Goal: Obtain resource: Obtain resource

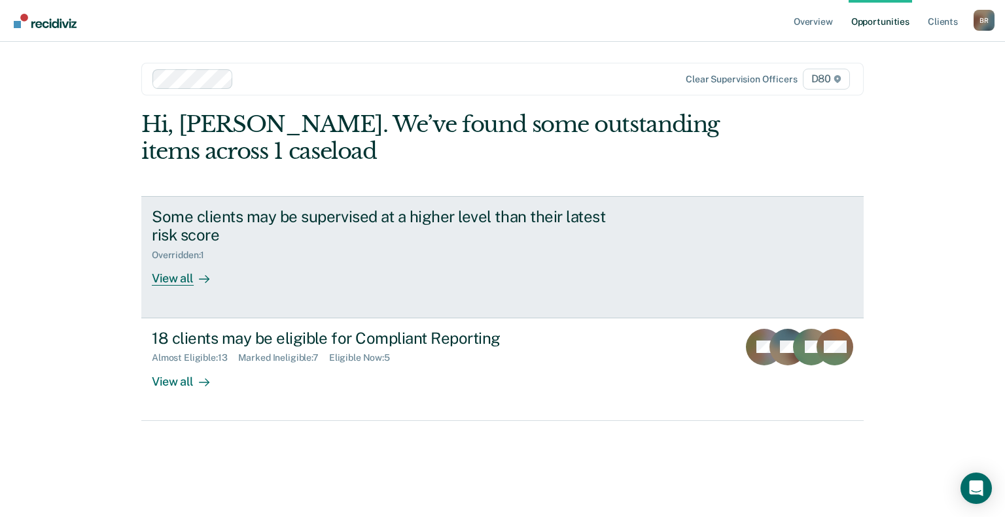
click at [238, 228] on div "Some clients may be supervised at a higher level than their latest risk score" at bounding box center [381, 226] width 459 height 38
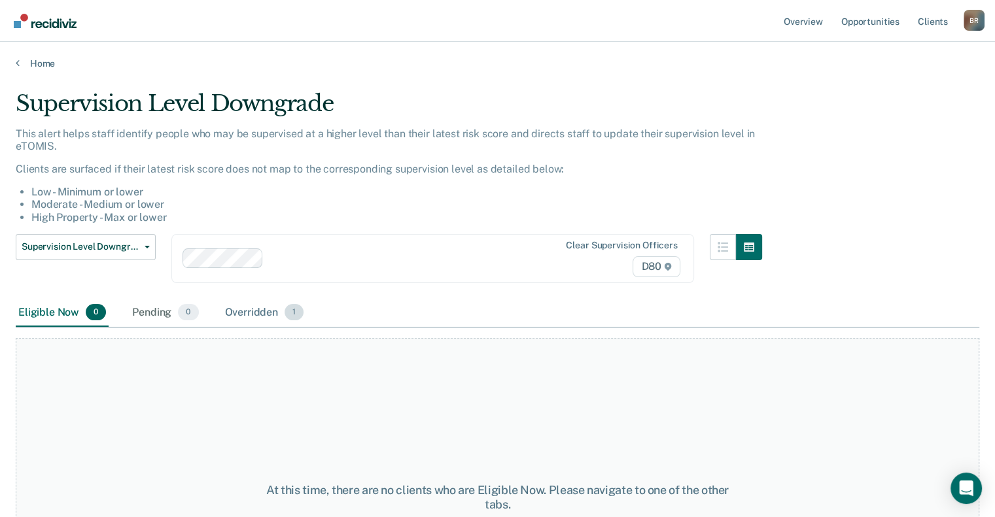
click at [243, 313] on div "Overridden 1" at bounding box center [264, 313] width 84 height 29
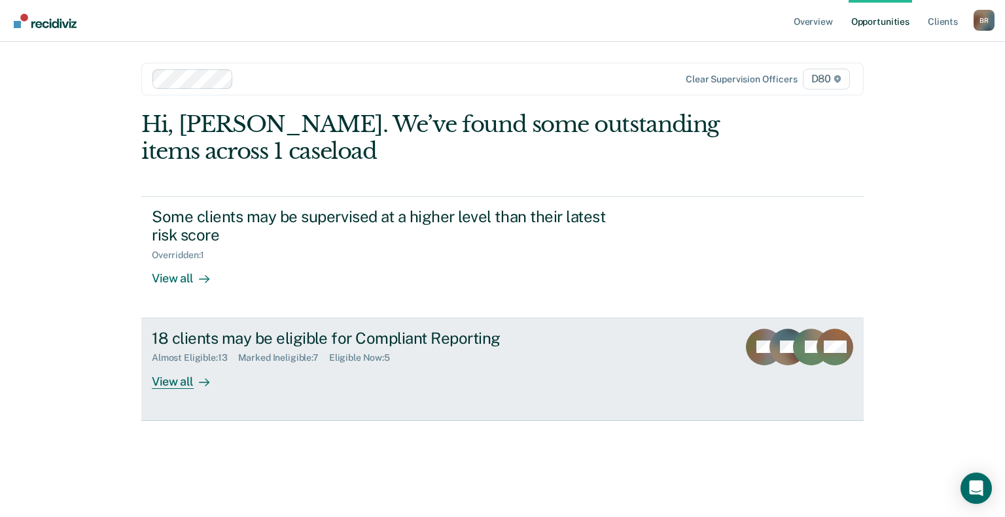
click at [347, 338] on div "18 clients may be eligible for Compliant Reporting" at bounding box center [381, 338] width 459 height 19
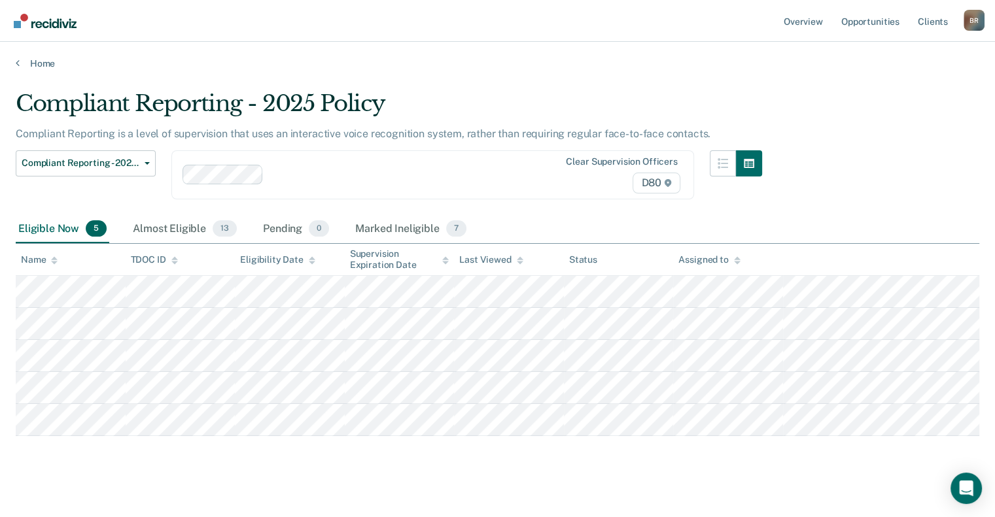
scroll to position [12, 0]
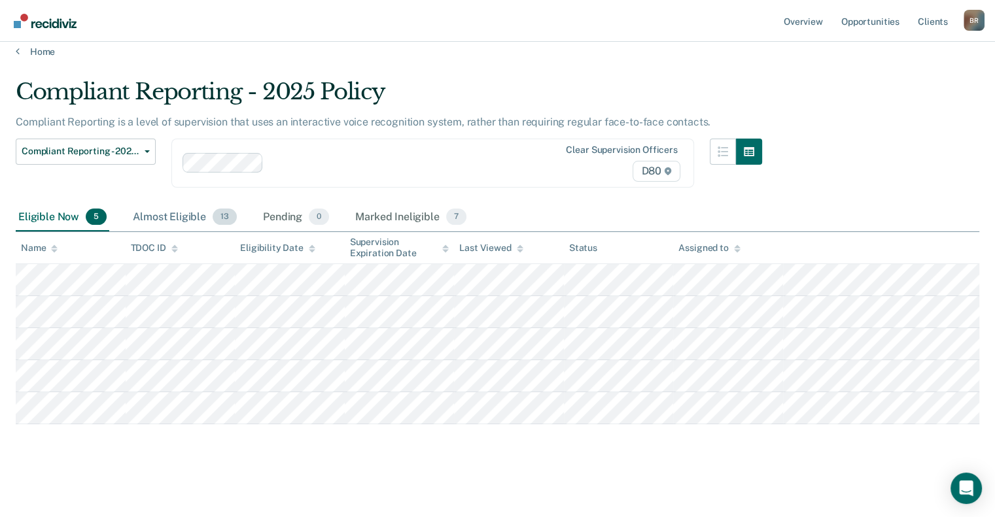
click at [185, 220] on div "Almost Eligible 13" at bounding box center [184, 217] width 109 height 29
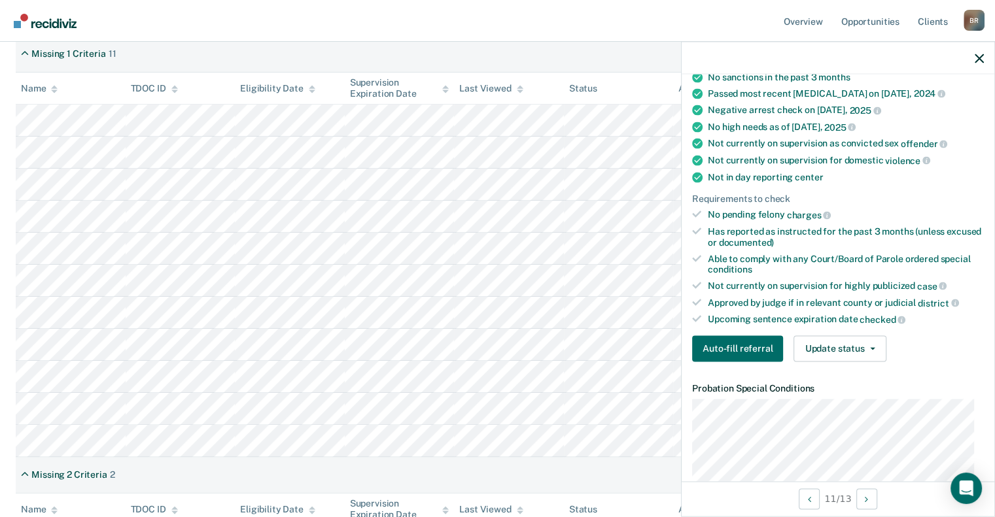
scroll to position [196, 0]
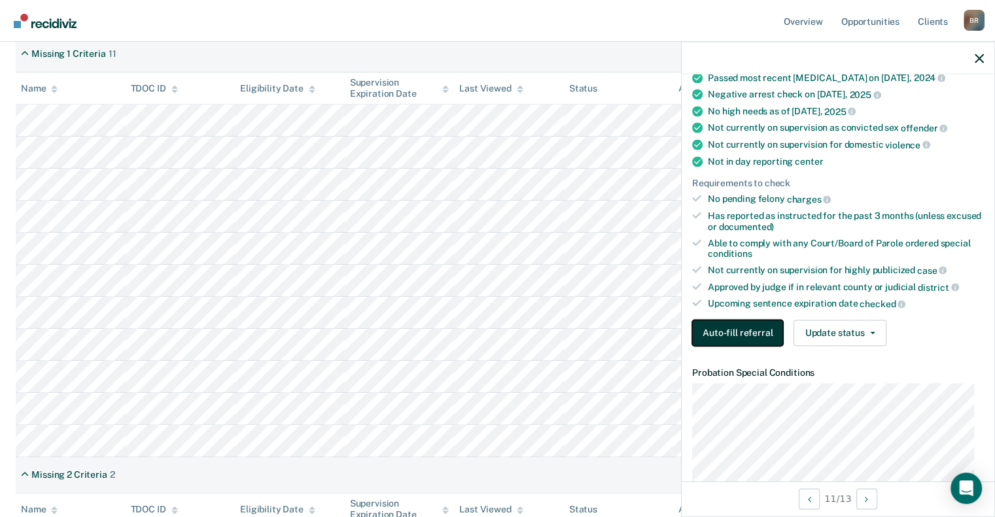
click at [735, 328] on button "Auto-fill referral" at bounding box center [737, 333] width 91 height 26
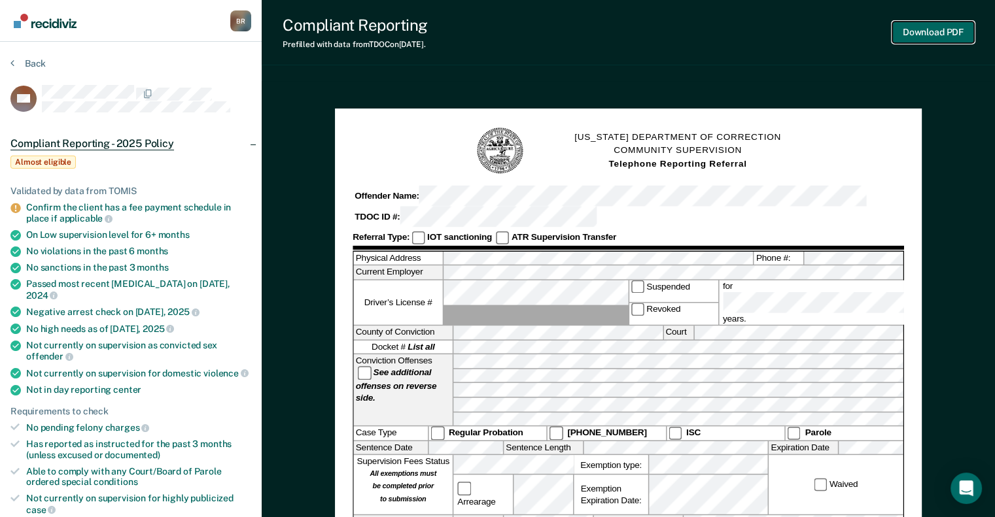
click at [947, 31] on button "Download PDF" at bounding box center [933, 33] width 82 height 22
